Goal: Complete application form

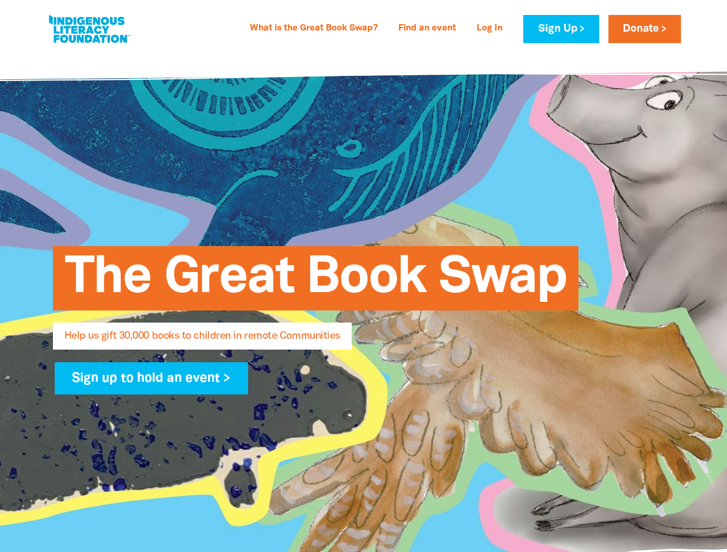
select select "US"
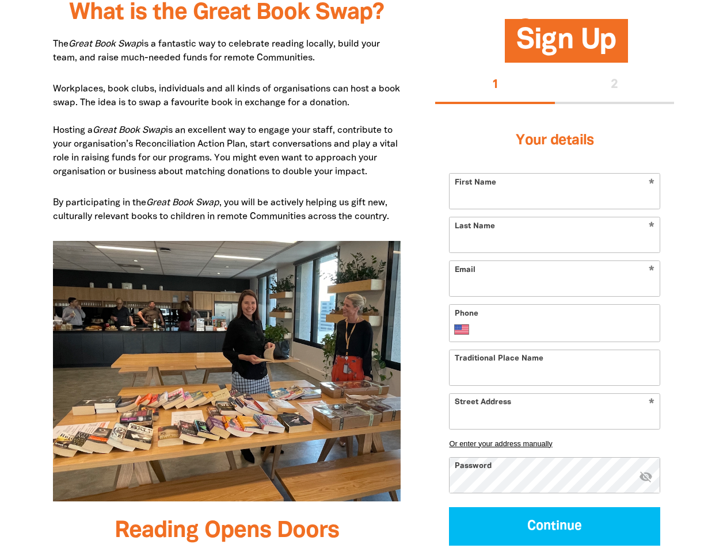
click at [363, 276] on img at bounding box center [227, 371] width 348 height 261
click at [495, 86] on button "1" at bounding box center [495, 85] width 120 height 37
click at [614, 86] on div "1 2" at bounding box center [554, 85] width 239 height 37
click at [554, 444] on button "Or enter your address manually" at bounding box center [554, 443] width 211 height 9
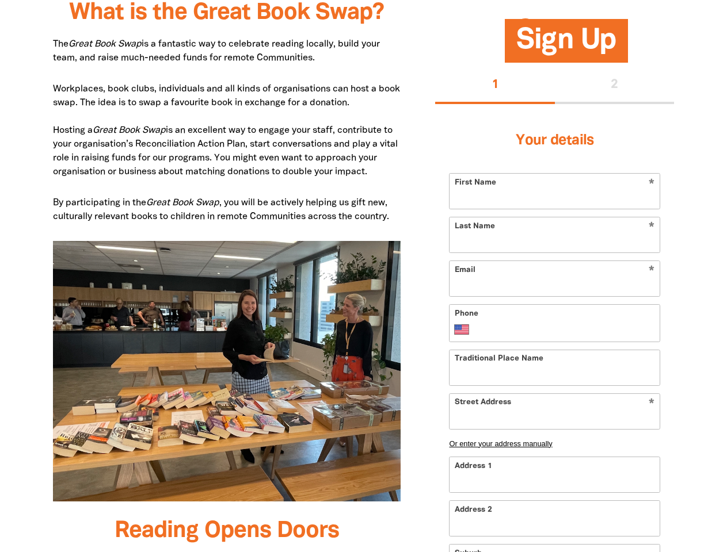
click at [645, 477] on input "Address 1" at bounding box center [554, 474] width 210 height 35
click at [554, 526] on input "Address 2" at bounding box center [554, 518] width 210 height 35
